Goal: Connect with others: Connect with others

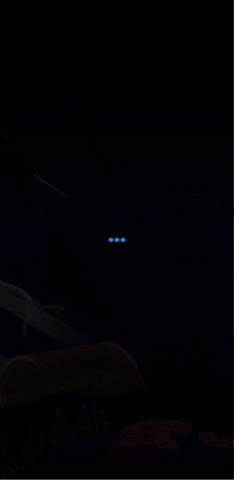
click at [138, 246] on div at bounding box center [117, 240] width 234 height 480
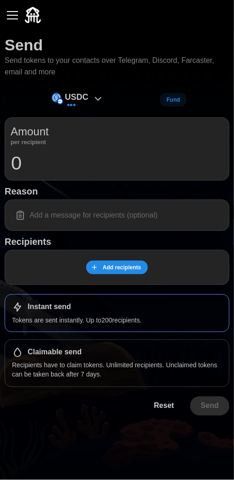
click at [40, 22] on img at bounding box center [33, 15] width 16 height 16
click at [19, 16] on button "button" at bounding box center [13, 15] width 16 height 16
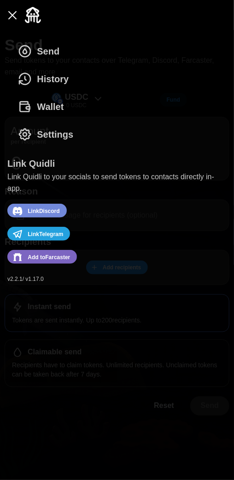
click at [60, 228] on span "Link Telegram" at bounding box center [46, 234] width 36 height 12
click at [62, 228] on span "Link Telegram" at bounding box center [46, 234] width 36 height 12
